Goal: Use online tool/utility: Utilize a website feature to perform a specific function

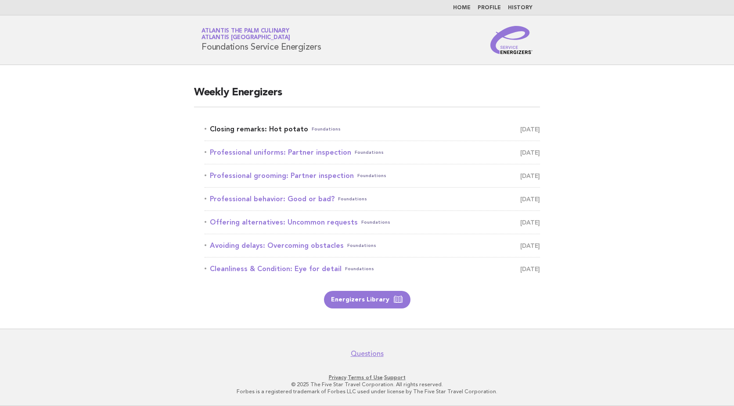
click at [261, 126] on link "Closing remarks: Hot potato Foundations September 30" at bounding box center [373, 129] width 336 height 12
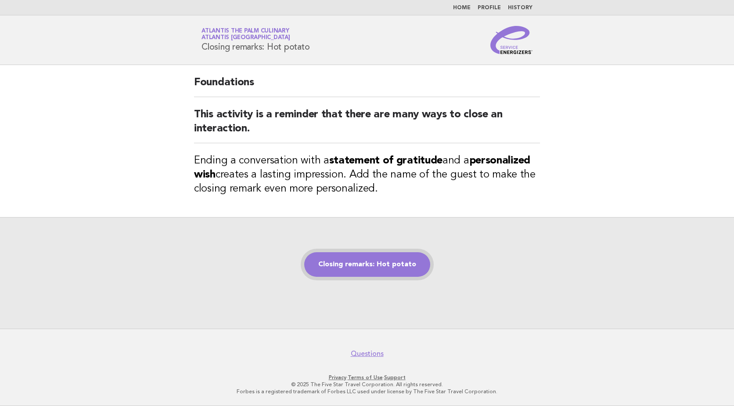
click at [356, 264] on link "Closing remarks: Hot potato" at bounding box center [367, 264] width 126 height 25
click at [363, 266] on link "Closing remarks: Hot potato" at bounding box center [367, 264] width 126 height 25
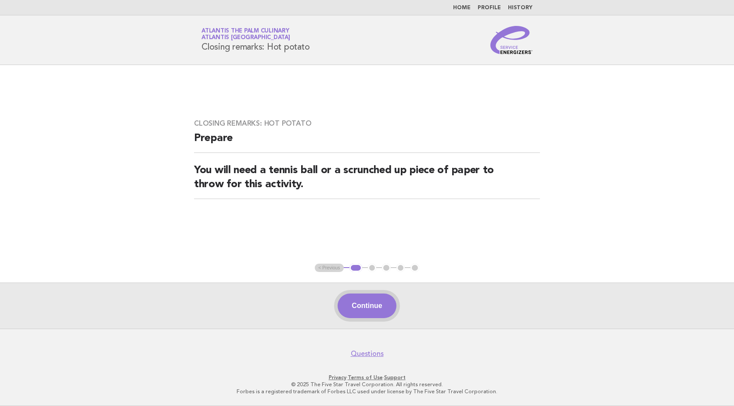
click at [354, 307] on button "Continue" at bounding box center [367, 305] width 58 height 25
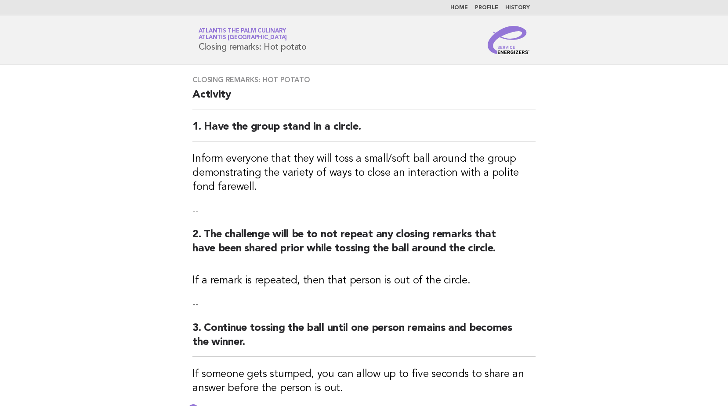
scroll to position [183, 0]
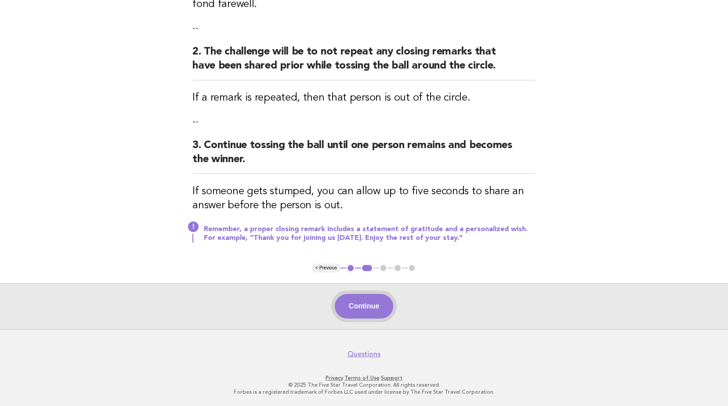
click at [374, 308] on button "Continue" at bounding box center [364, 306] width 58 height 25
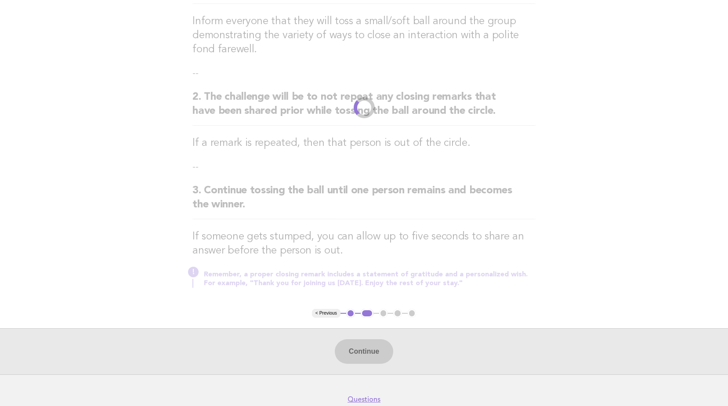
scroll to position [0, 0]
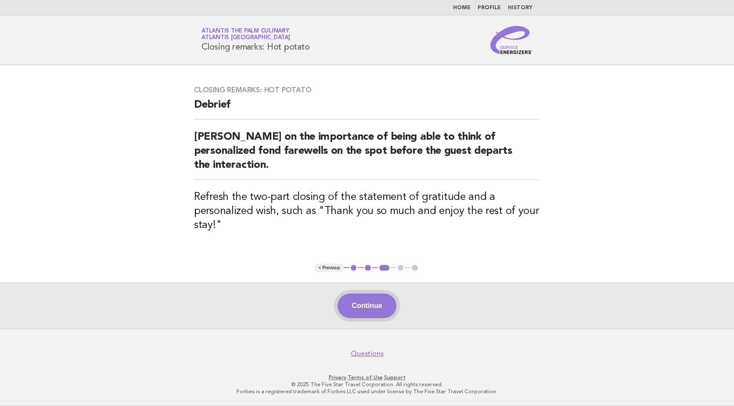
click at [370, 307] on button "Continue" at bounding box center [367, 305] width 58 height 25
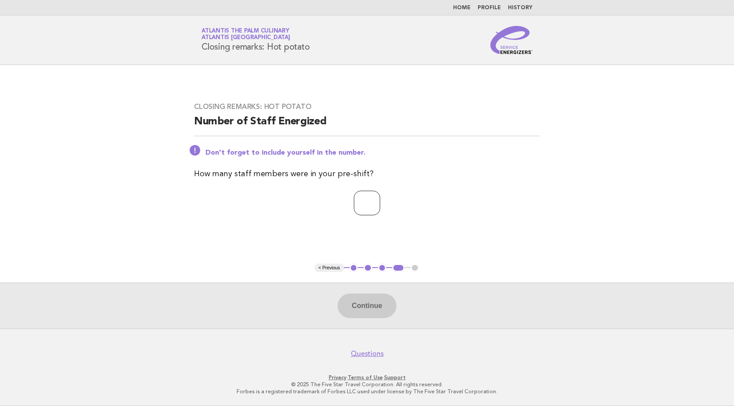
click at [354, 204] on input "number" at bounding box center [367, 203] width 26 height 25
type input "**"
click at [367, 304] on button "Continue" at bounding box center [367, 305] width 58 height 25
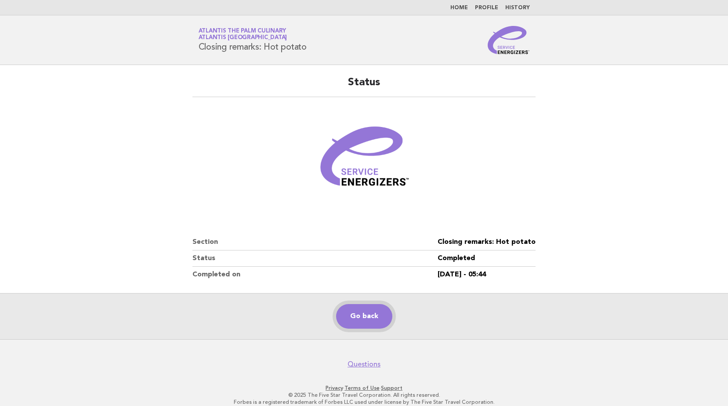
click at [371, 320] on link "Go back" at bounding box center [364, 316] width 56 height 25
